Goal: Task Accomplishment & Management: Manage account settings

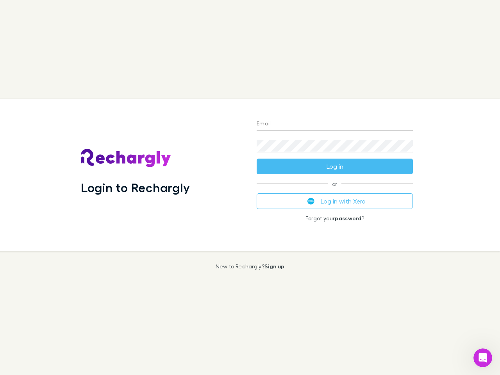
click at [250, 188] on div "Login to Rechargly" at bounding box center [163, 175] width 176 height 152
click at [335, 124] on input "Email" at bounding box center [335, 124] width 156 height 13
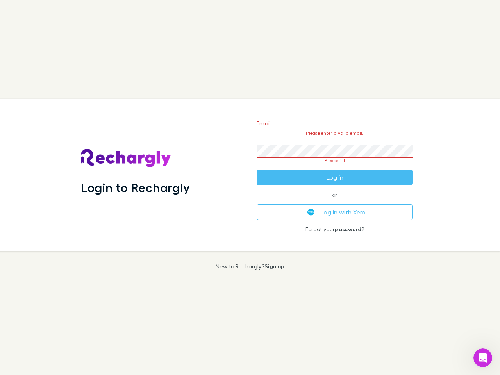
click at [335, 167] on form "Email Please enter a valid email. Password Please fill Log in" at bounding box center [335, 148] width 156 height 73
click at [335, 201] on div "Email Please enter a valid email. Password Please fill Log in or Log in with Xe…" at bounding box center [335, 175] width 169 height 152
click at [483, 358] on icon "Open Intercom Messenger" at bounding box center [483, 358] width 13 height 13
